Goal: Find specific page/section

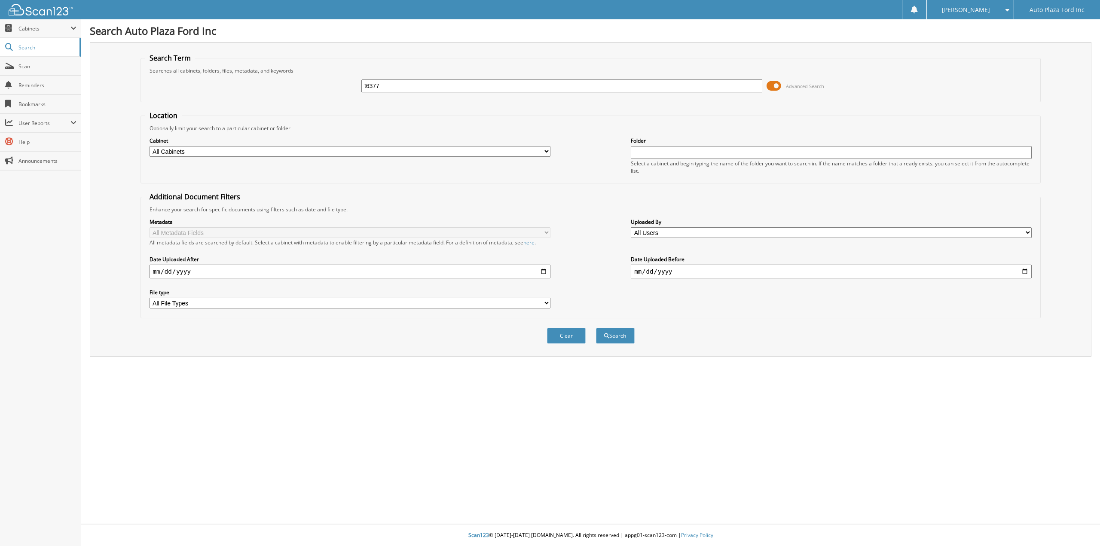
type input "t6377"
click at [596, 328] on button "Search" at bounding box center [615, 336] width 39 height 16
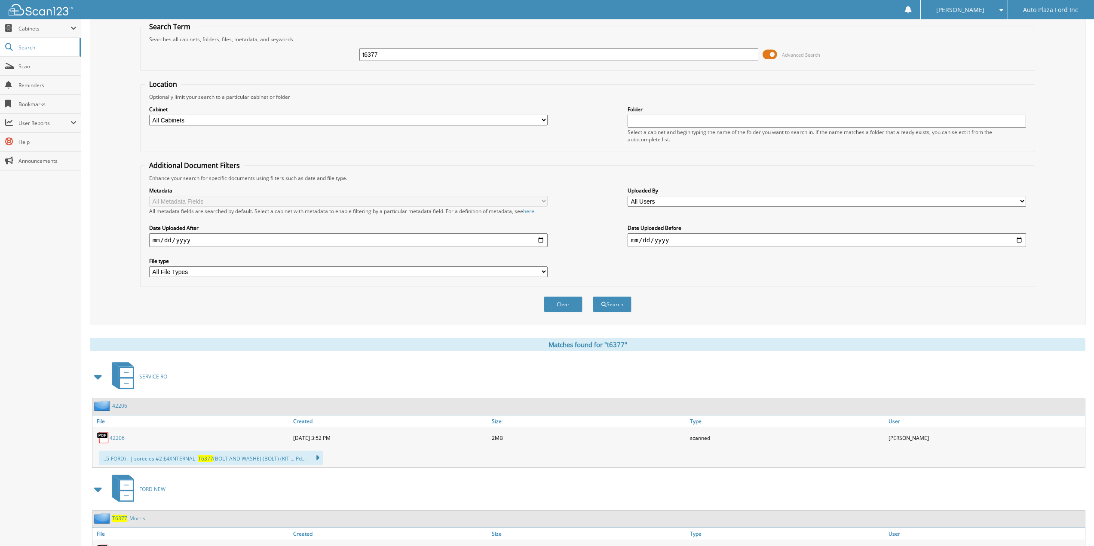
scroll to position [73, 0]
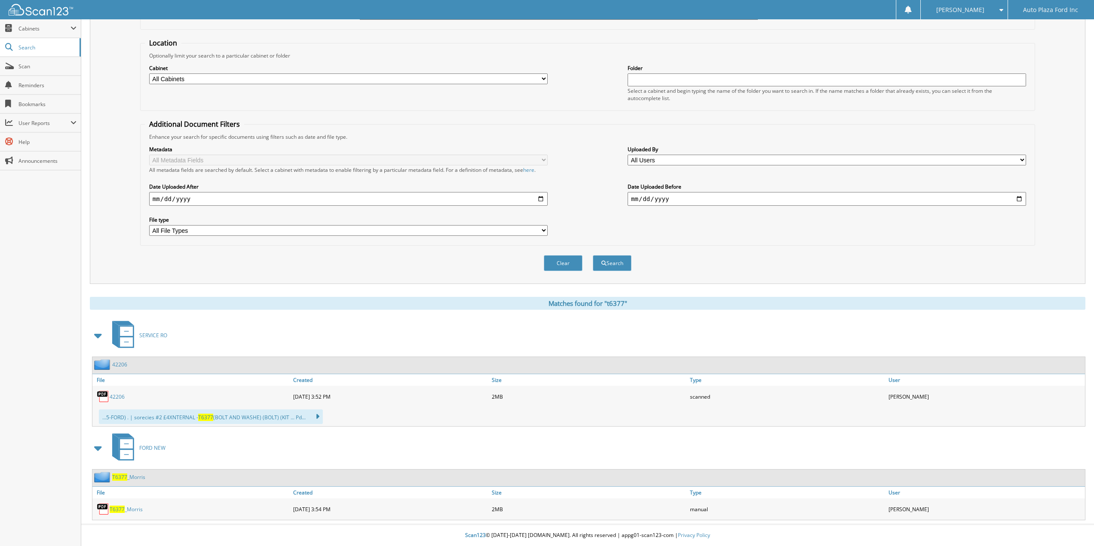
click at [104, 511] on img at bounding box center [103, 509] width 13 height 13
click at [101, 509] on img at bounding box center [103, 509] width 13 height 13
click at [133, 509] on link "T6377 _Morris" at bounding box center [126, 509] width 33 height 7
